Goal: Contribute content

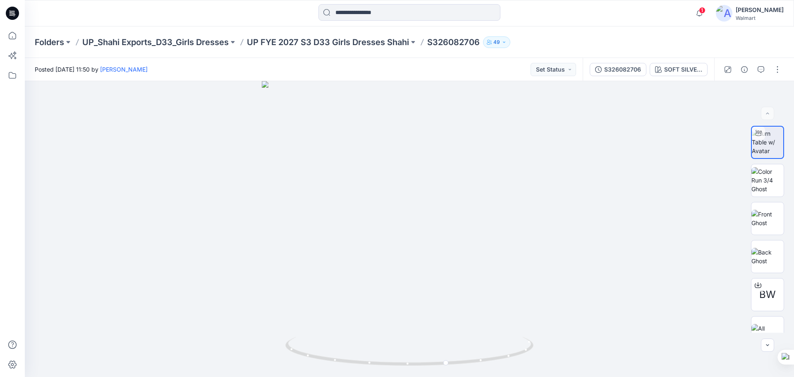
click at [13, 13] on icon at bounding box center [12, 13] width 13 height 13
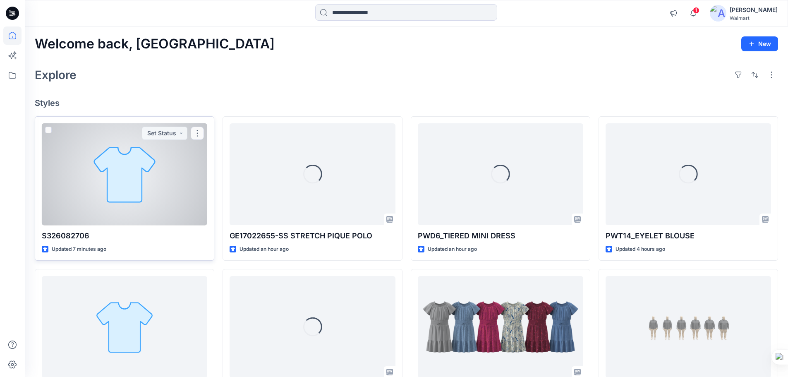
click at [134, 179] on div at bounding box center [124, 174] width 165 height 102
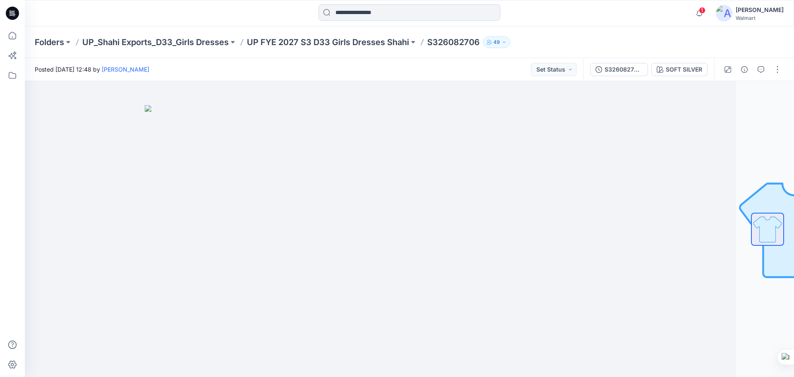
click at [10, 15] on icon at bounding box center [12, 13] width 13 height 13
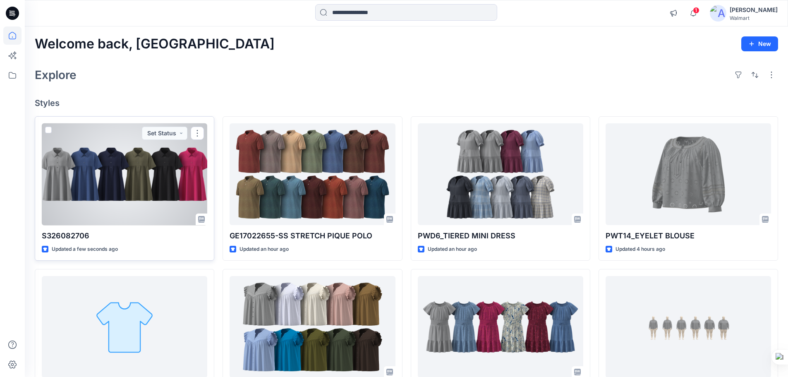
click at [141, 185] on div at bounding box center [124, 174] width 165 height 102
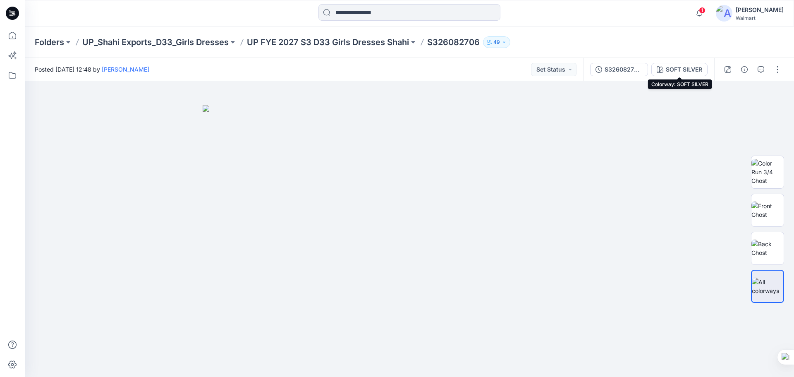
click at [675, 64] on button "SOFT SILVER" at bounding box center [679, 69] width 56 height 13
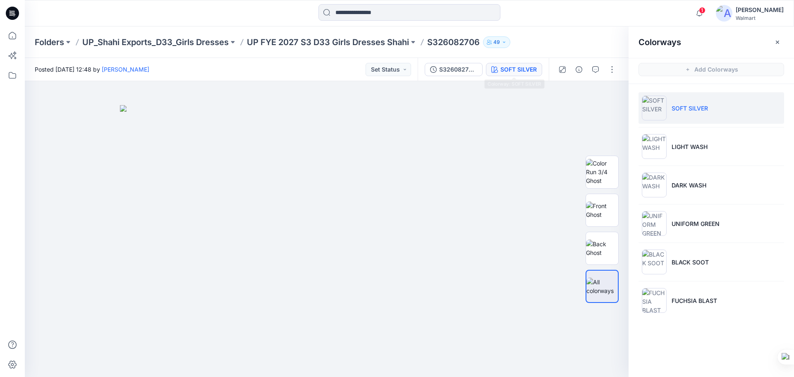
click at [507, 71] on div "SOFT SILVER" at bounding box center [518, 69] width 36 height 9
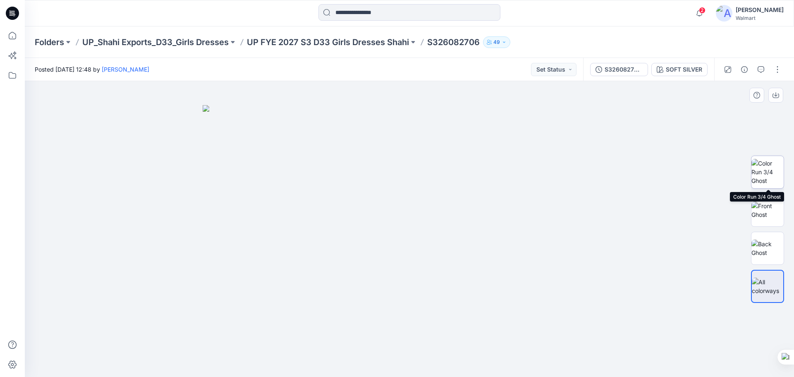
click at [774, 174] on img at bounding box center [767, 172] width 32 height 26
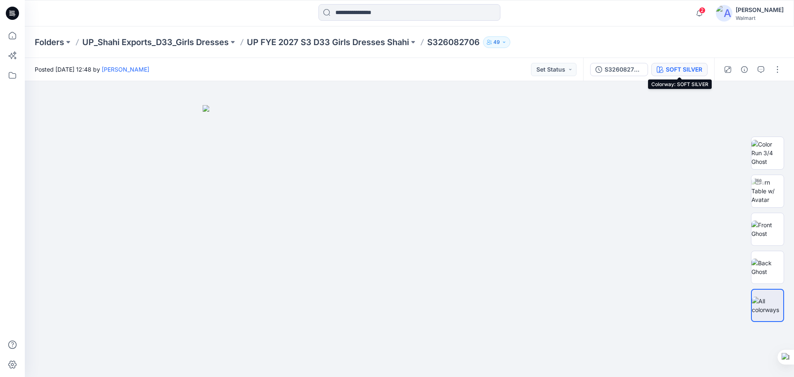
click at [664, 65] on button "SOFT SILVER" at bounding box center [679, 69] width 56 height 13
click at [675, 69] on div "SOFT SILVER" at bounding box center [684, 69] width 36 height 9
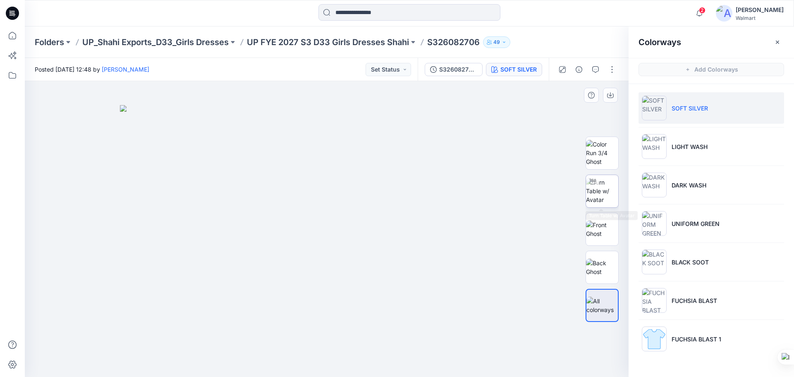
click at [604, 193] on img at bounding box center [602, 191] width 32 height 26
drag, startPoint x: 344, startPoint y: 303, endPoint x: 358, endPoint y: 217, distance: 86.7
click at [358, 217] on img at bounding box center [340, 72] width 752 height 608
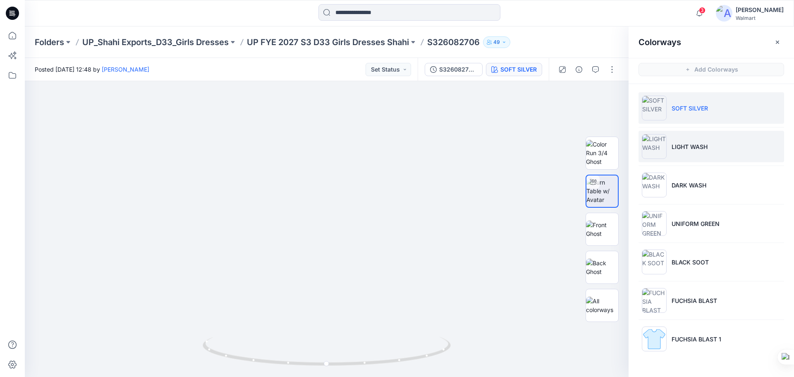
click at [707, 153] on li "LIGHT WASH" at bounding box center [711, 146] width 146 height 31
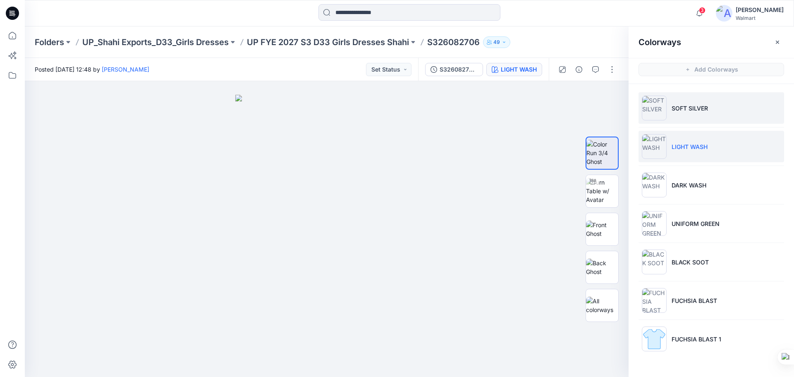
click at [679, 115] on li "SOFT SILVER" at bounding box center [711, 107] width 146 height 31
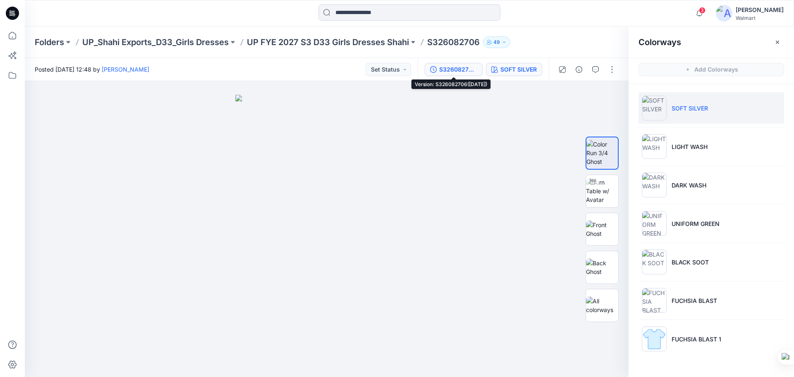
click at [469, 66] on div "S326082706([DATE])" at bounding box center [458, 69] width 38 height 9
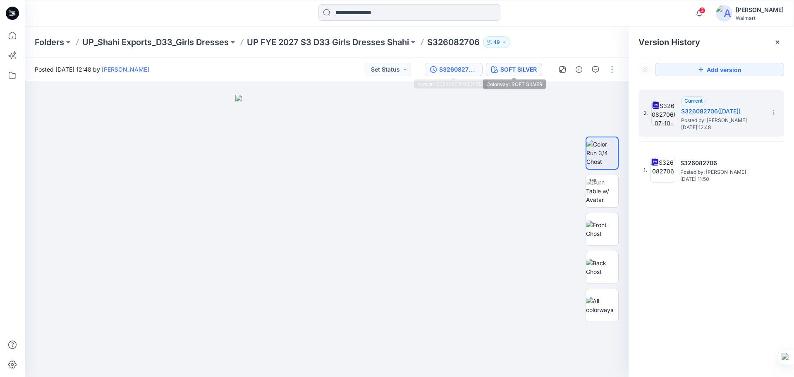
click at [514, 71] on div "SOFT SILVER" at bounding box center [518, 69] width 36 height 9
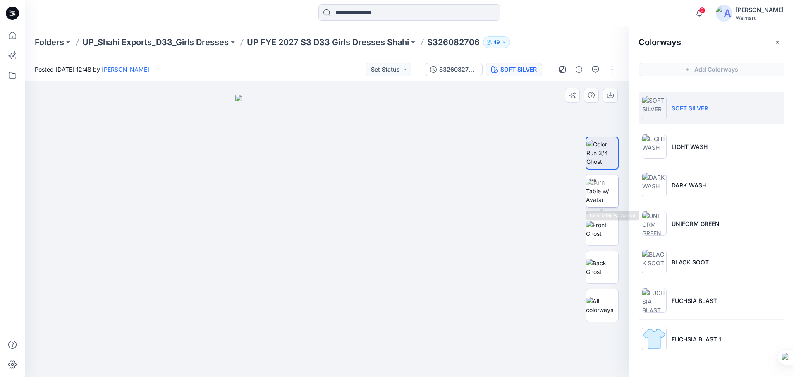
click at [611, 198] on img at bounding box center [602, 191] width 32 height 26
drag, startPoint x: 390, startPoint y: 243, endPoint x: 403, endPoint y: 215, distance: 30.9
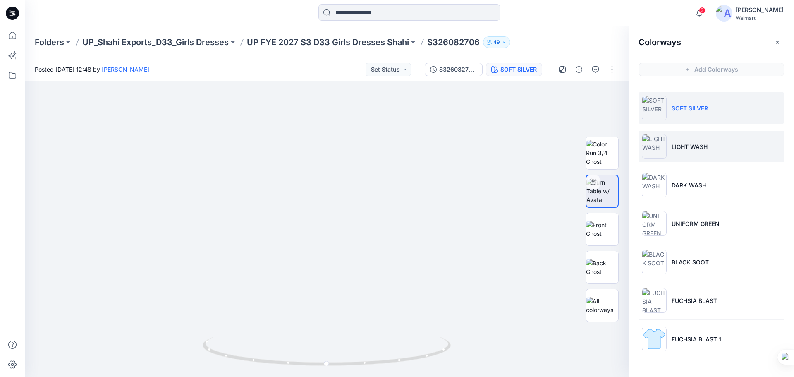
click at [710, 143] on li "LIGHT WASH" at bounding box center [711, 146] width 146 height 31
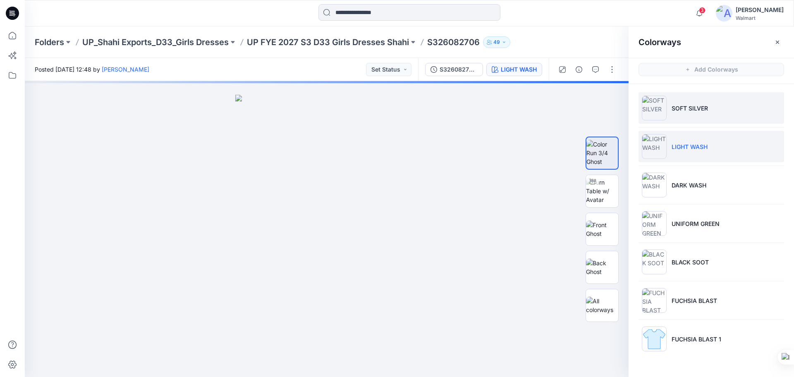
click at [698, 113] on li "SOFT SILVER" at bounding box center [711, 107] width 146 height 31
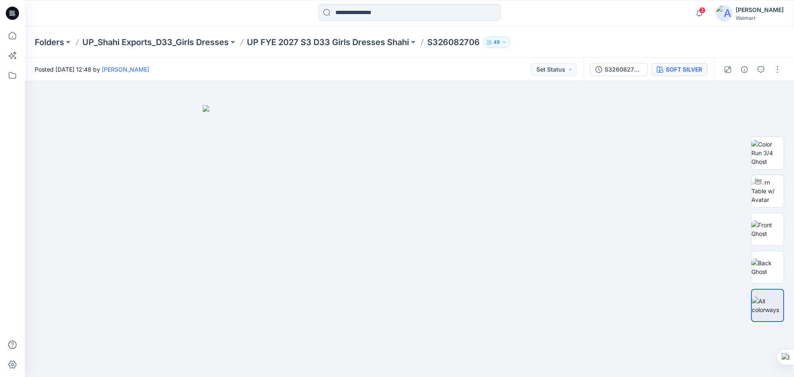
click at [674, 70] on div "SOFT SILVER" at bounding box center [684, 69] width 36 height 9
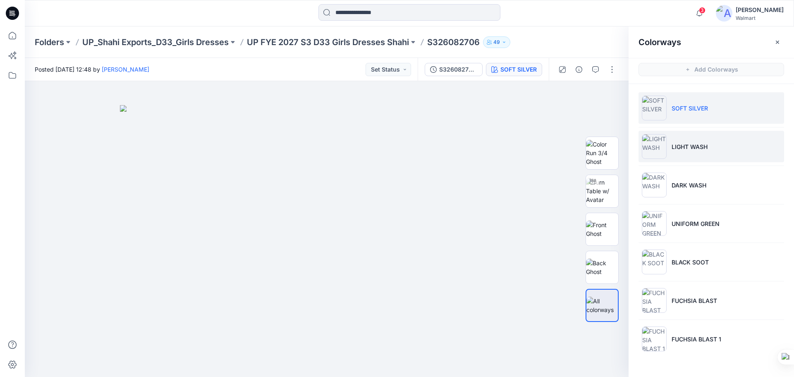
click at [709, 153] on li "LIGHT WASH" at bounding box center [711, 146] width 146 height 31
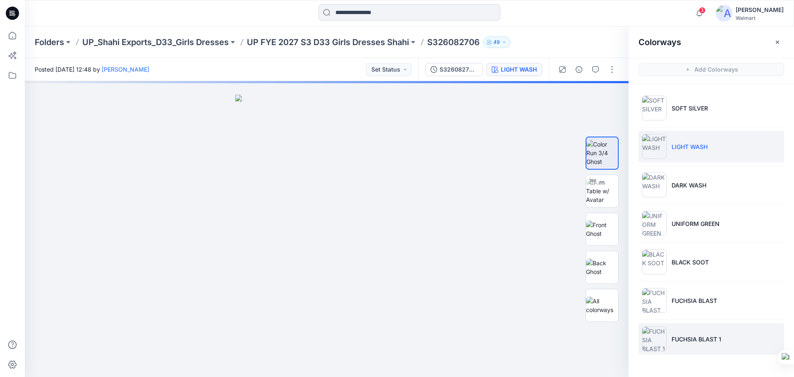
click at [703, 345] on li "FUCHSIA BLAST 1" at bounding box center [711, 338] width 146 height 31
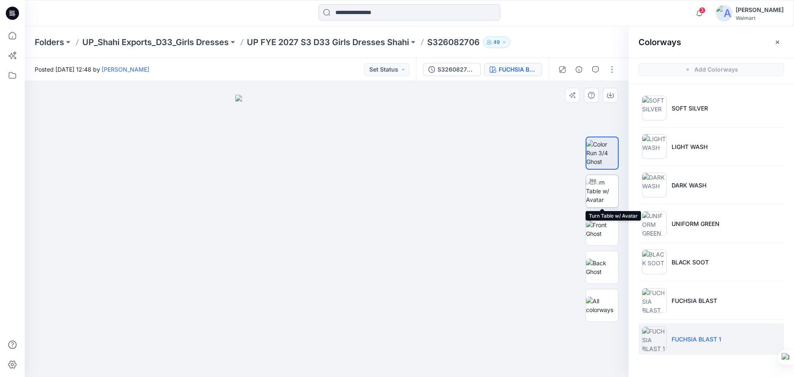
click at [601, 195] on img at bounding box center [602, 191] width 32 height 26
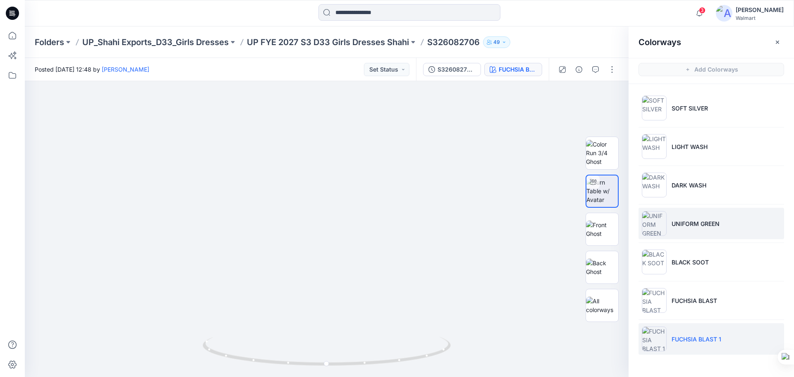
click at [697, 231] on li "UNIFORM GREEN" at bounding box center [711, 223] width 146 height 31
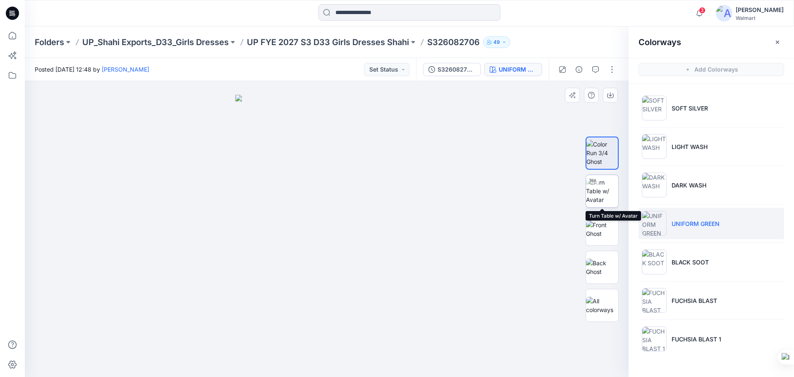
click at [599, 187] on img at bounding box center [602, 191] width 32 height 26
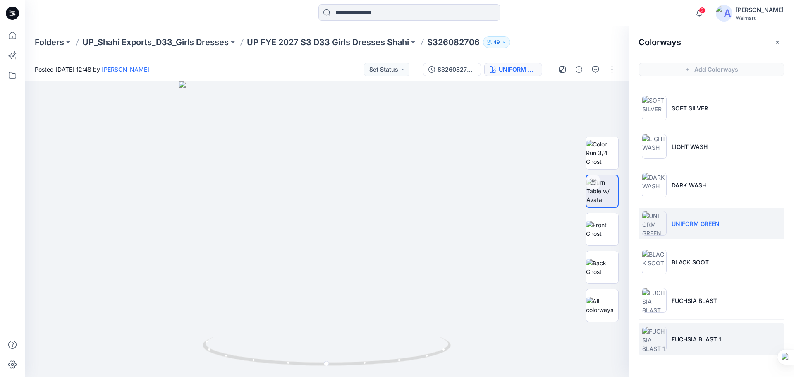
click at [667, 337] on li "FUCHSIA BLAST 1" at bounding box center [711, 338] width 146 height 31
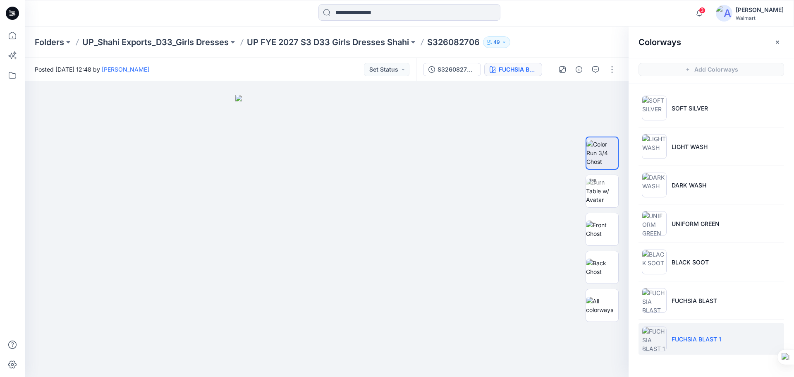
click at [15, 17] on icon at bounding box center [12, 13] width 13 height 13
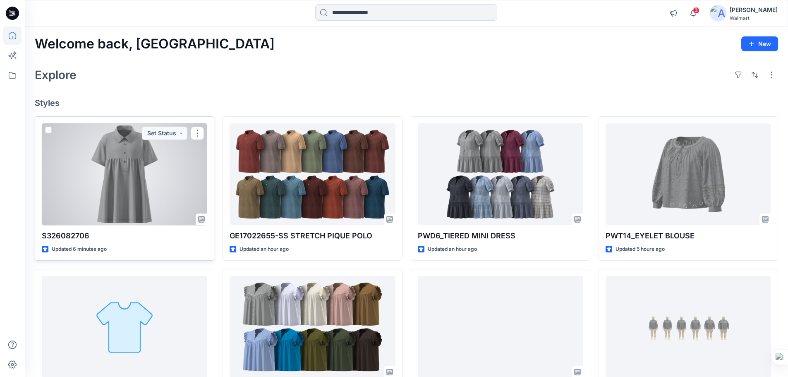
click at [140, 185] on div at bounding box center [124, 174] width 165 height 102
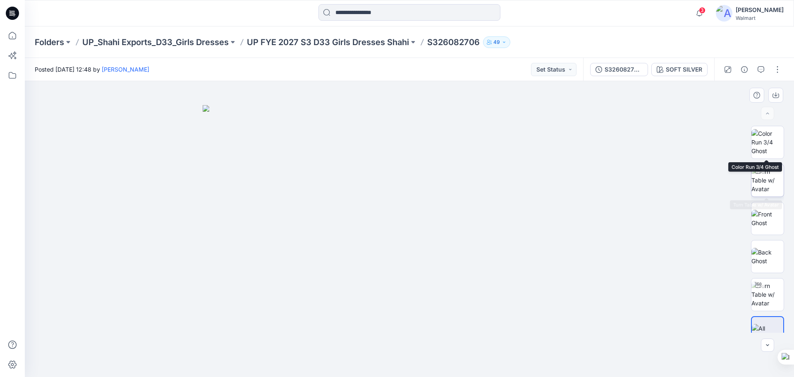
click at [767, 189] on img at bounding box center [767, 180] width 32 height 26
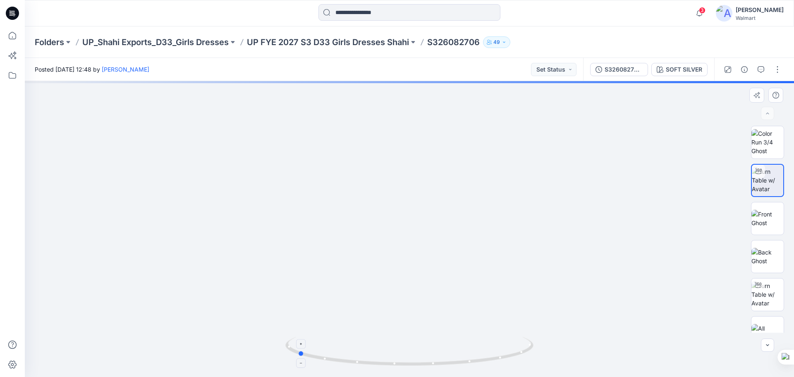
drag, startPoint x: 450, startPoint y: 366, endPoint x: 338, endPoint y: 350, distance: 113.1
click at [338, 350] on icon at bounding box center [410, 352] width 250 height 31
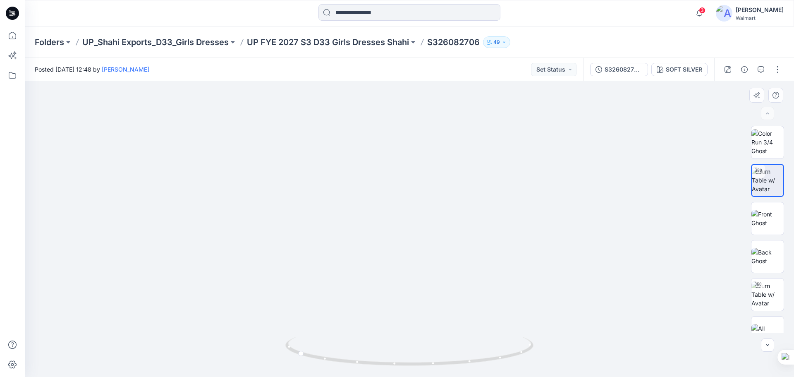
drag, startPoint x: 466, startPoint y: 306, endPoint x: 468, endPoint y: 170, distance: 135.6
click at [468, 170] on img at bounding box center [411, 18] width 866 height 717
drag, startPoint x: 470, startPoint y: 185, endPoint x: 470, endPoint y: 309, distance: 124.5
click at [470, 309] on img at bounding box center [411, 69] width 866 height 614
drag, startPoint x: 398, startPoint y: 366, endPoint x: 499, endPoint y: 367, distance: 101.3
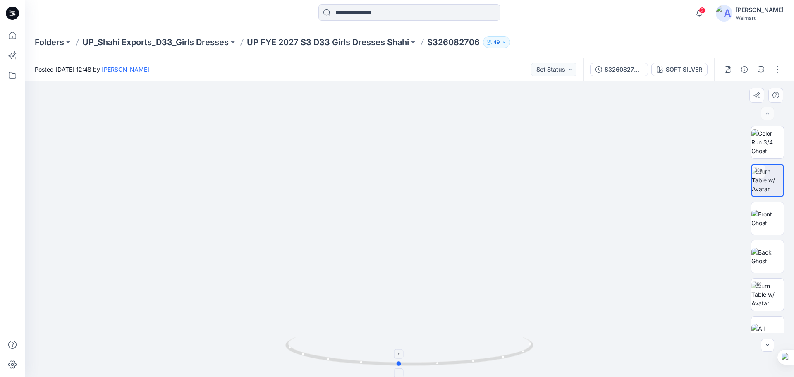
click at [499, 367] on icon at bounding box center [410, 352] width 250 height 31
click at [775, 69] on button "button" at bounding box center [777, 69] width 13 height 13
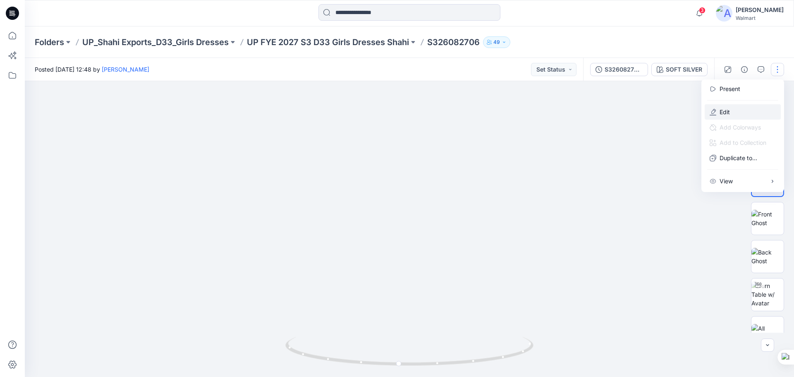
click at [724, 112] on p "Edit" at bounding box center [724, 112] width 10 height 9
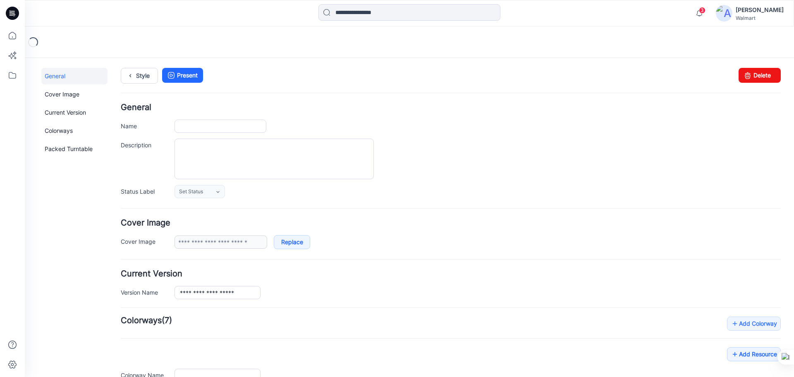
type input "**********"
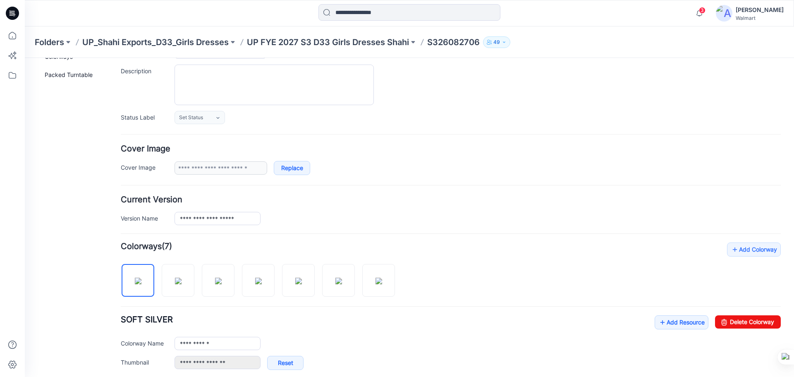
scroll to position [83, 0]
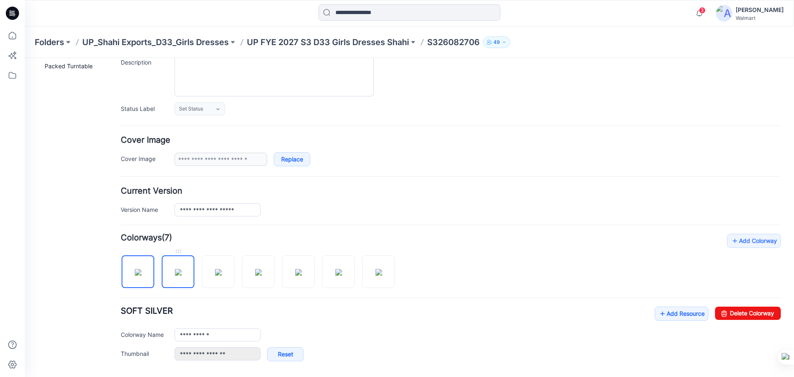
click at [182, 271] on img at bounding box center [178, 272] width 7 height 7
drag, startPoint x: 735, startPoint y: 313, endPoint x: 461, endPoint y: 82, distance: 358.0
click at [735, 313] on link "Delete Colorway" at bounding box center [748, 312] width 66 height 13
click at [179, 275] on img at bounding box center [178, 272] width 7 height 7
click at [746, 315] on link "Delete Colorway" at bounding box center [748, 312] width 66 height 13
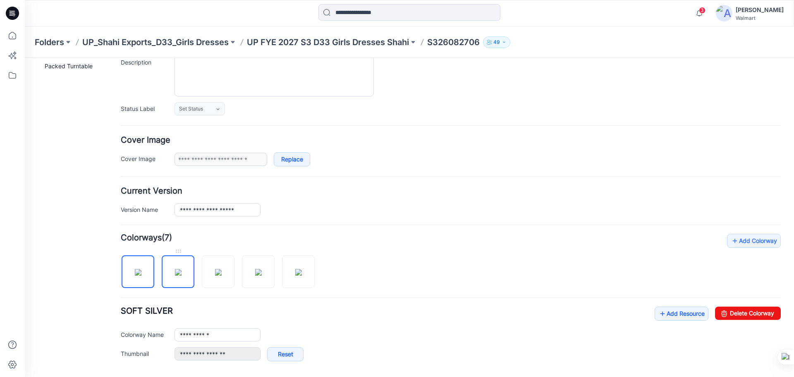
click at [179, 275] on img at bounding box center [178, 272] width 7 height 7
click at [748, 313] on link "Delete Colorway" at bounding box center [748, 312] width 66 height 13
click at [175, 275] on img at bounding box center [178, 272] width 7 height 7
click at [722, 312] on link "Delete Colorway" at bounding box center [748, 312] width 66 height 13
click at [180, 275] on img at bounding box center [178, 272] width 7 height 7
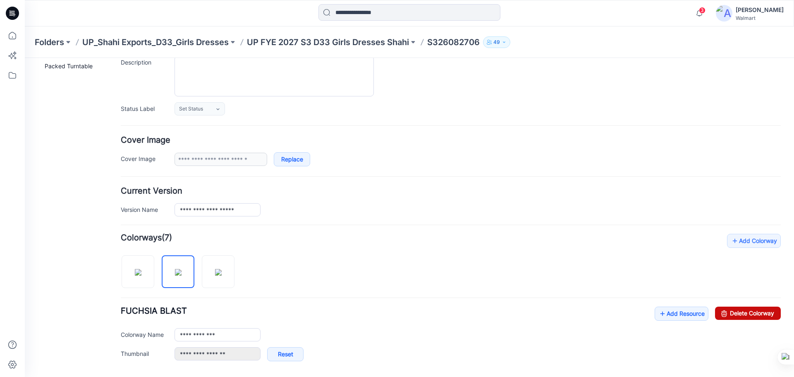
click at [737, 311] on link "Delete Colorway" at bounding box center [748, 312] width 66 height 13
click at [180, 270] on img at bounding box center [178, 272] width 7 height 7
drag, startPoint x: 726, startPoint y: 312, endPoint x: 462, endPoint y: 83, distance: 349.7
click at [726, 312] on link "Delete Colorway" at bounding box center [748, 312] width 66 height 13
type input "**********"
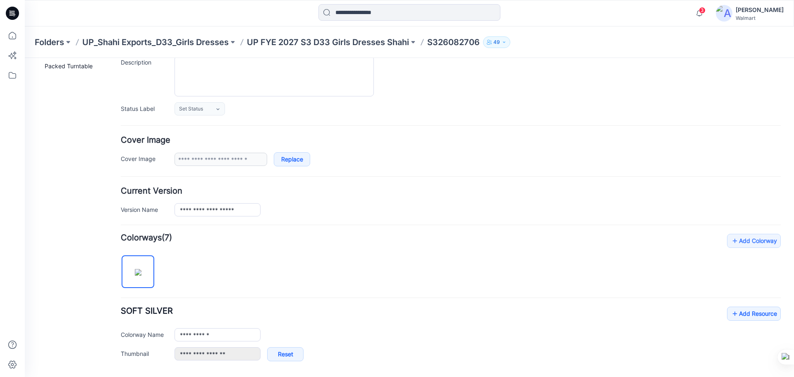
click at [141, 275] on img at bounding box center [138, 272] width 7 height 7
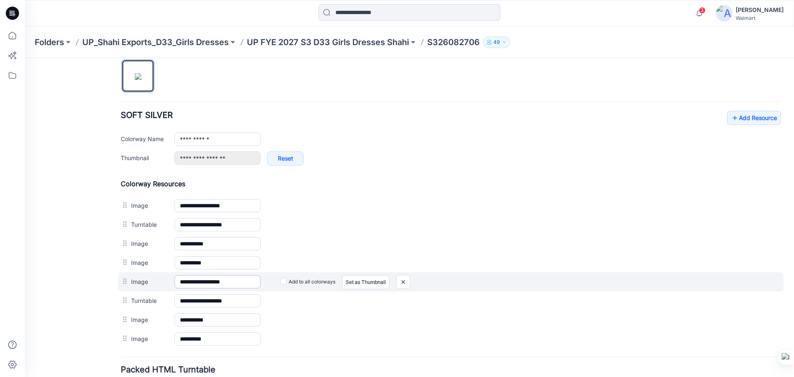
scroll to position [289, 0]
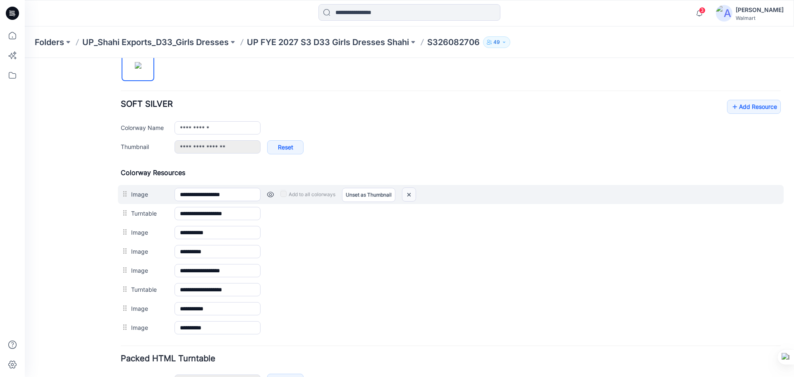
click at [413, 193] on img at bounding box center [408, 195] width 13 height 14
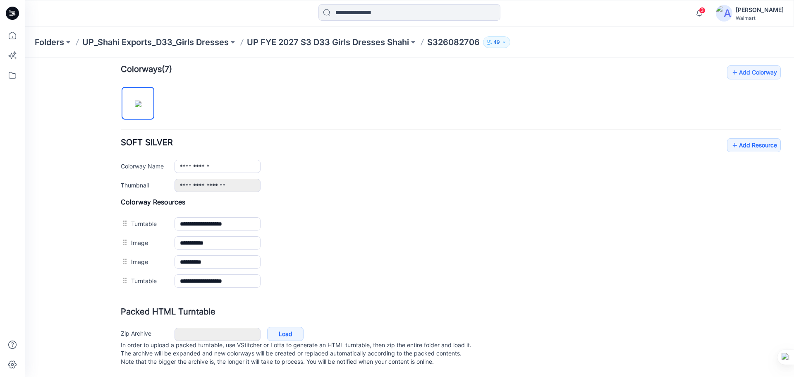
scroll to position [259, 0]
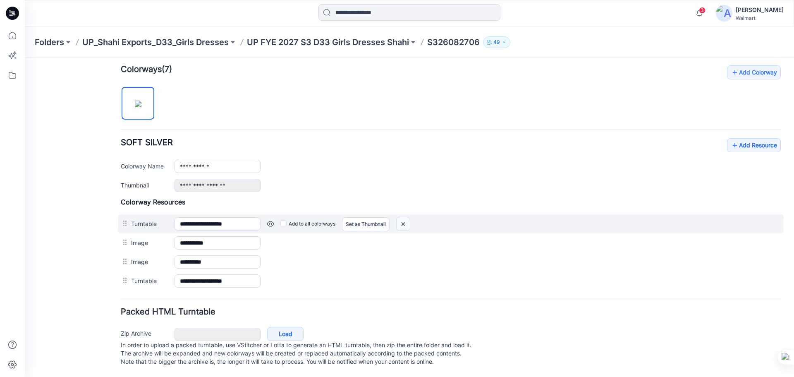
drag, startPoint x: 407, startPoint y: 217, endPoint x: 450, endPoint y: 83, distance: 141.1
click at [407, 217] on img at bounding box center [403, 224] width 13 height 14
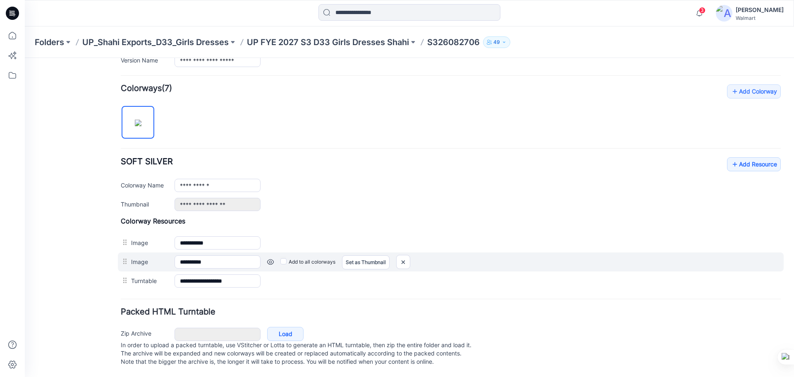
scroll to position [240, 0]
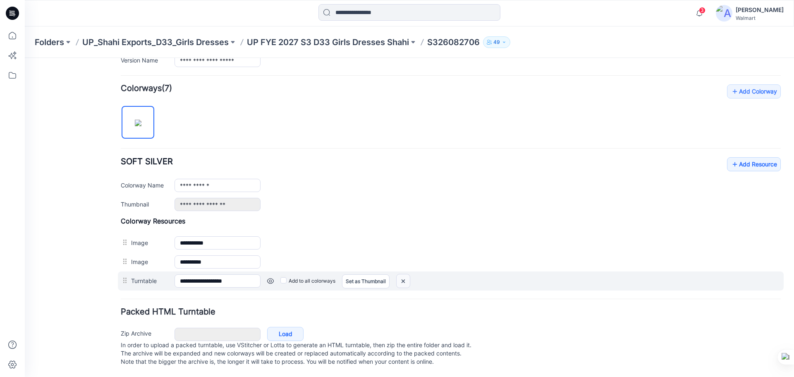
click at [407, 275] on img at bounding box center [403, 281] width 13 height 14
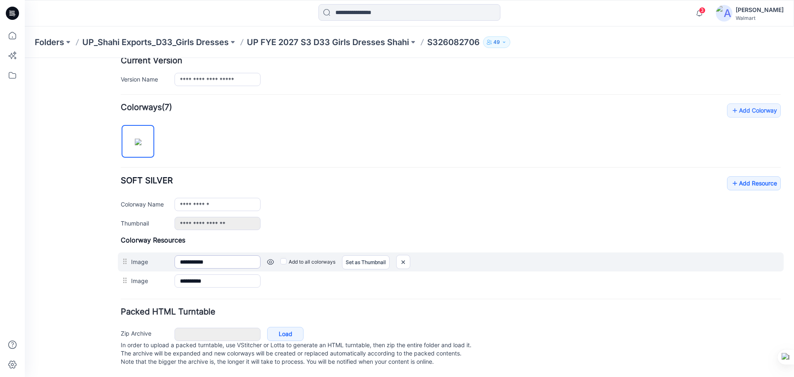
scroll to position [221, 0]
click at [404, 256] on img at bounding box center [403, 262] width 13 height 14
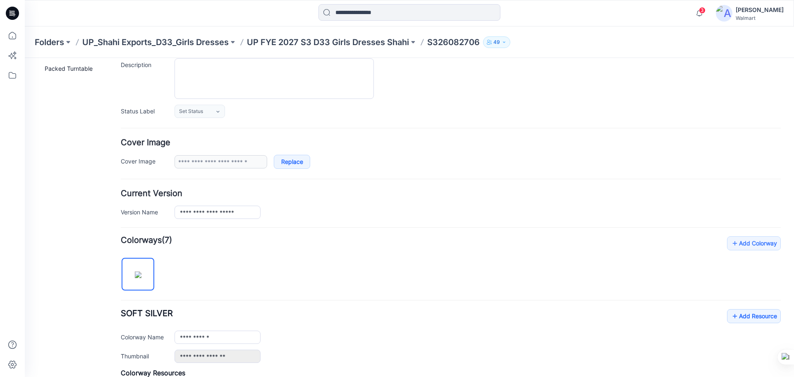
scroll to position [0, 0]
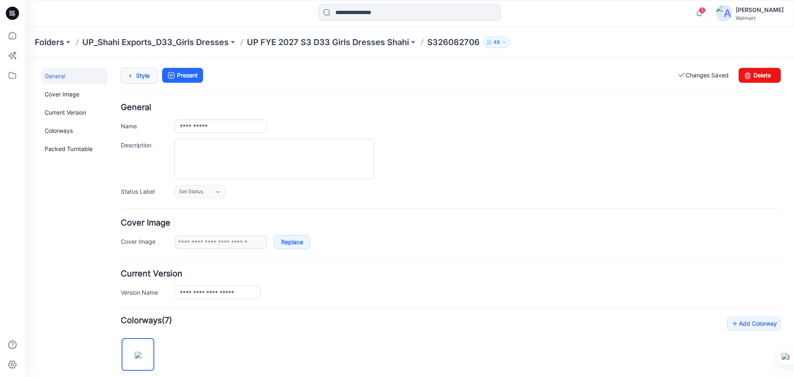
click at [140, 79] on link "Style" at bounding box center [139, 76] width 37 height 16
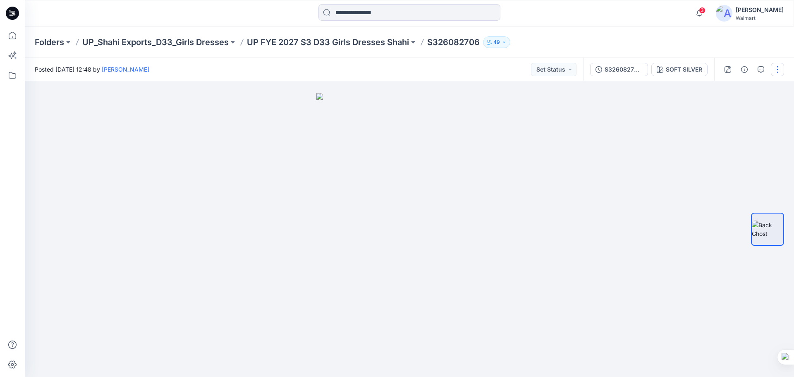
click at [775, 73] on button "button" at bounding box center [777, 69] width 13 height 13
click at [720, 113] on p "Edit" at bounding box center [724, 112] width 10 height 9
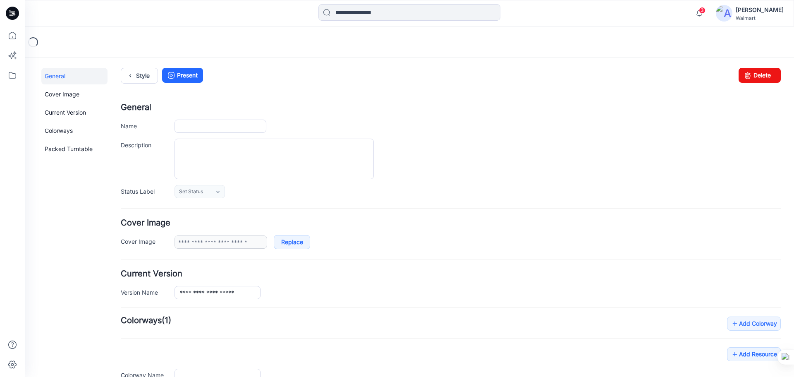
type input "**********"
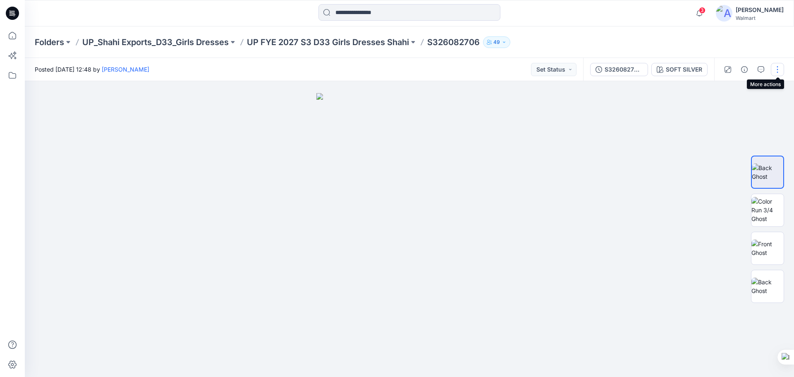
click at [777, 70] on button "button" at bounding box center [777, 69] width 13 height 13
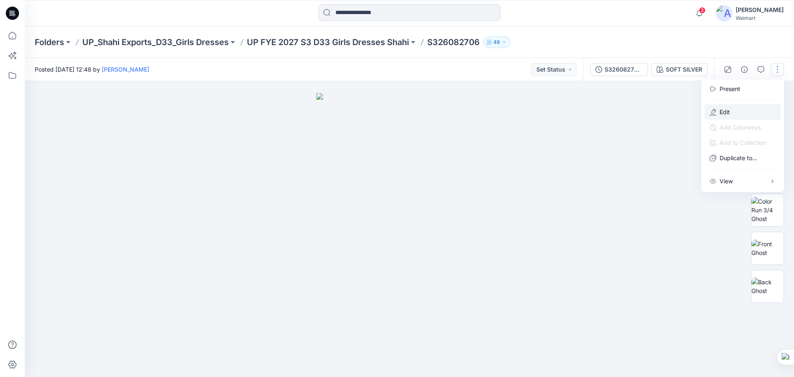
click at [721, 111] on p "Edit" at bounding box center [724, 112] width 10 height 9
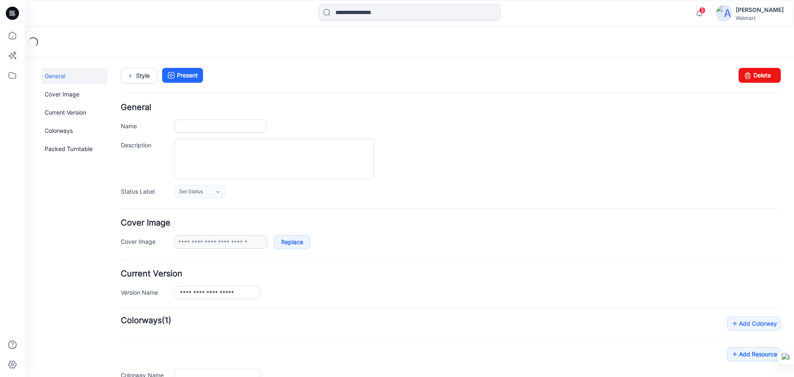
type input "**********"
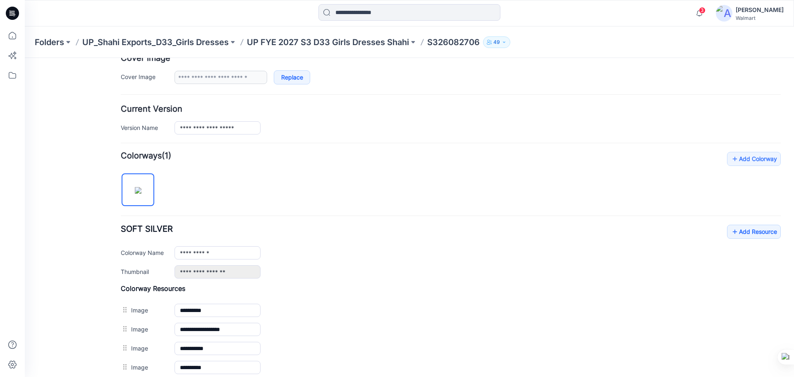
scroll to position [165, 0]
click at [734, 227] on link "Add Resource" at bounding box center [754, 231] width 54 height 14
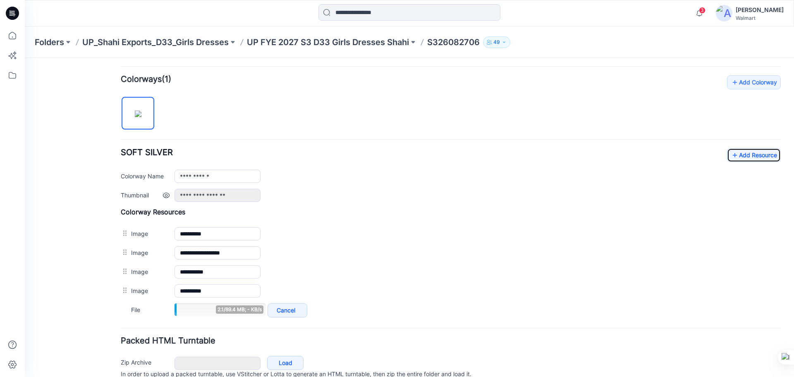
scroll to position [248, 0]
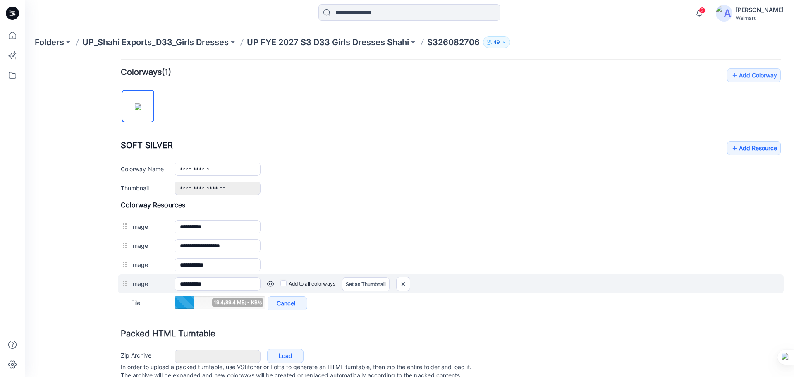
click at [270, 285] on link at bounding box center [270, 283] width 7 height 7
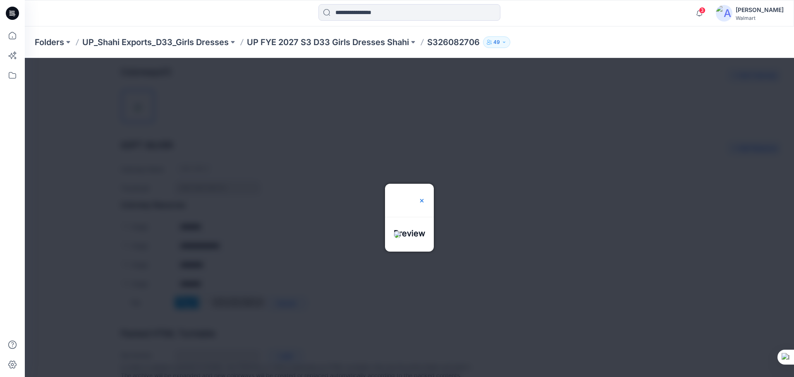
click at [425, 197] on img at bounding box center [421, 200] width 7 height 7
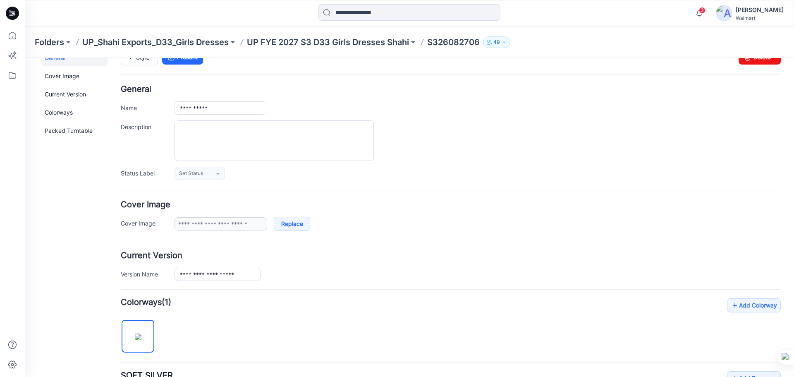
scroll to position [0, 0]
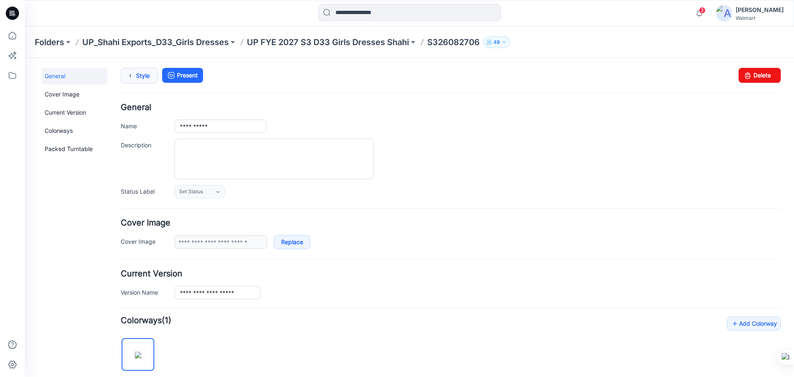
click at [139, 75] on link "Style" at bounding box center [139, 76] width 37 height 16
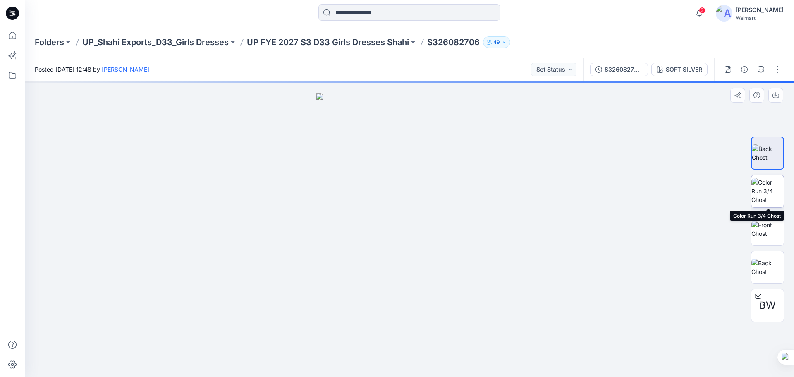
click at [772, 198] on img at bounding box center [767, 191] width 32 height 26
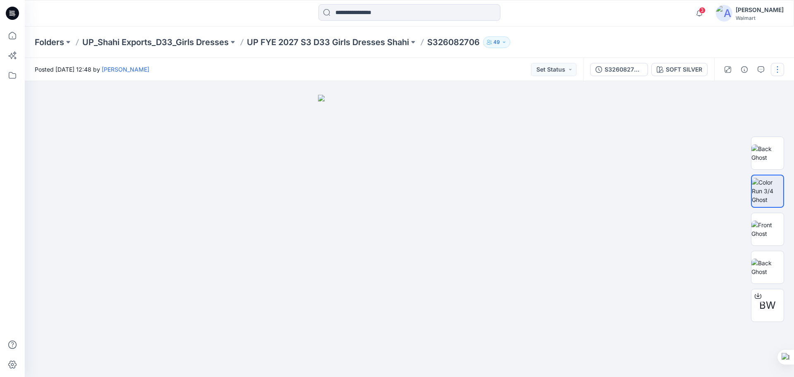
click at [775, 71] on button "button" at bounding box center [777, 69] width 13 height 13
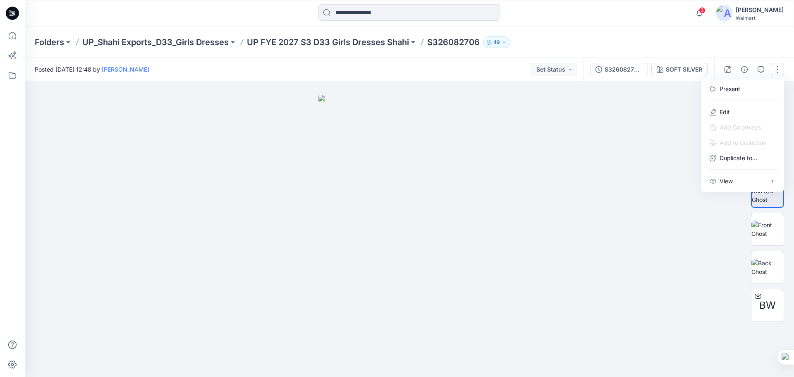
click at [602, 270] on div at bounding box center [409, 229] width 769 height 296
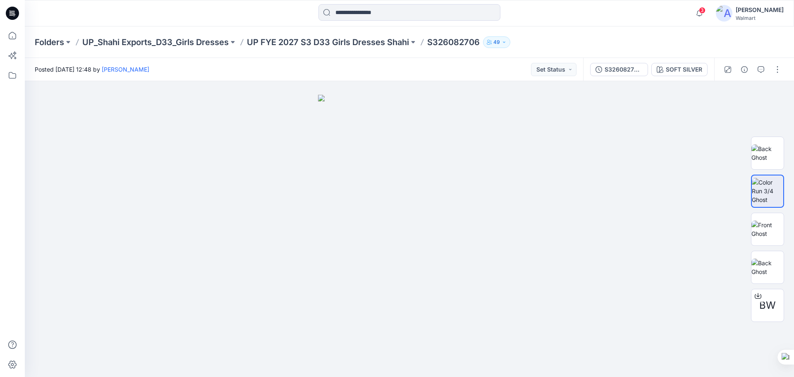
click at [15, 14] on icon at bounding box center [13, 14] width 3 height 0
